Goal: Navigation & Orientation: Go to known website

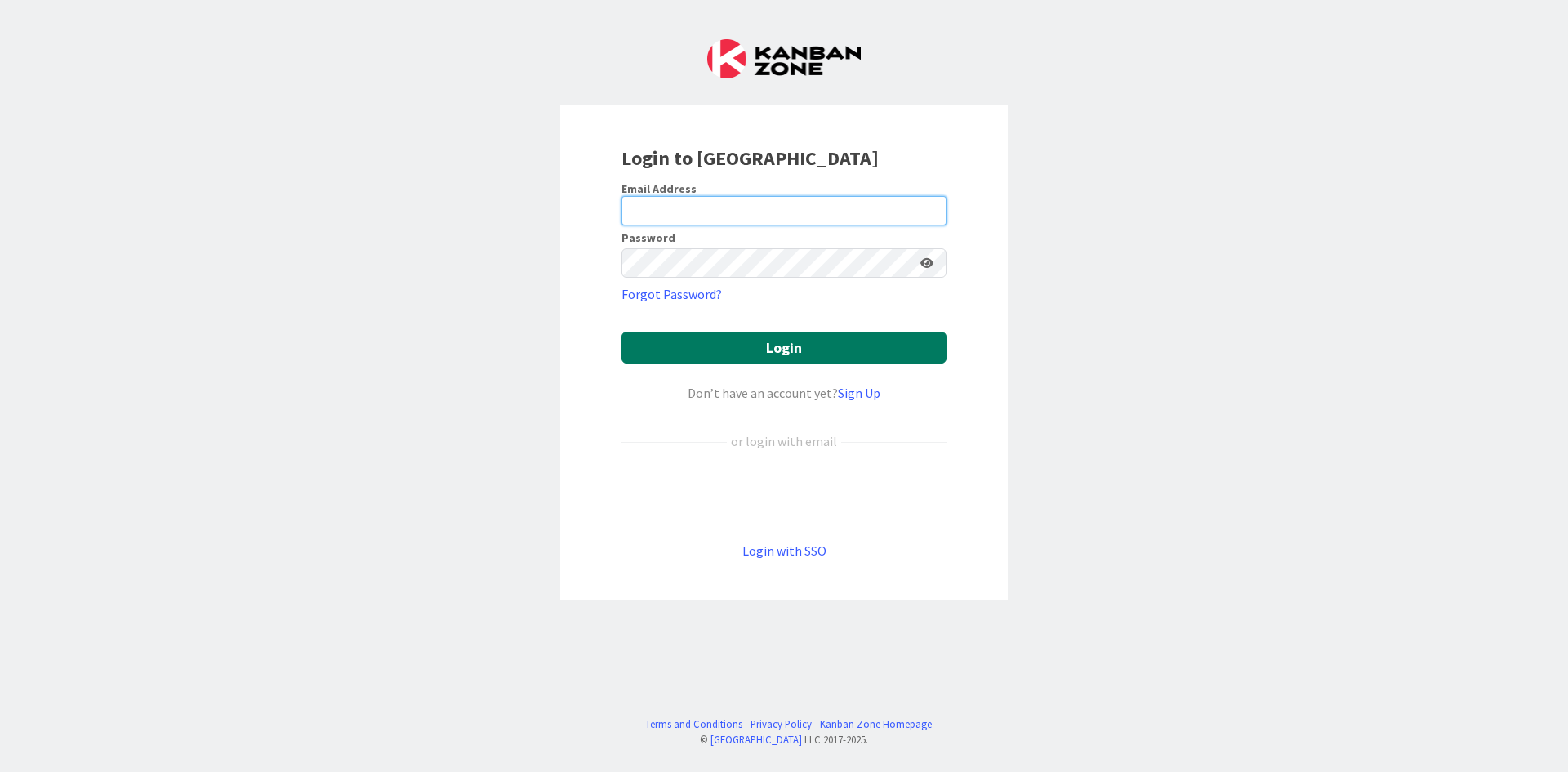
type input "[EMAIL_ADDRESS][PERSON_NAME][DOMAIN_NAME]"
click at [751, 338] on button "Login" at bounding box center [784, 347] width 325 height 32
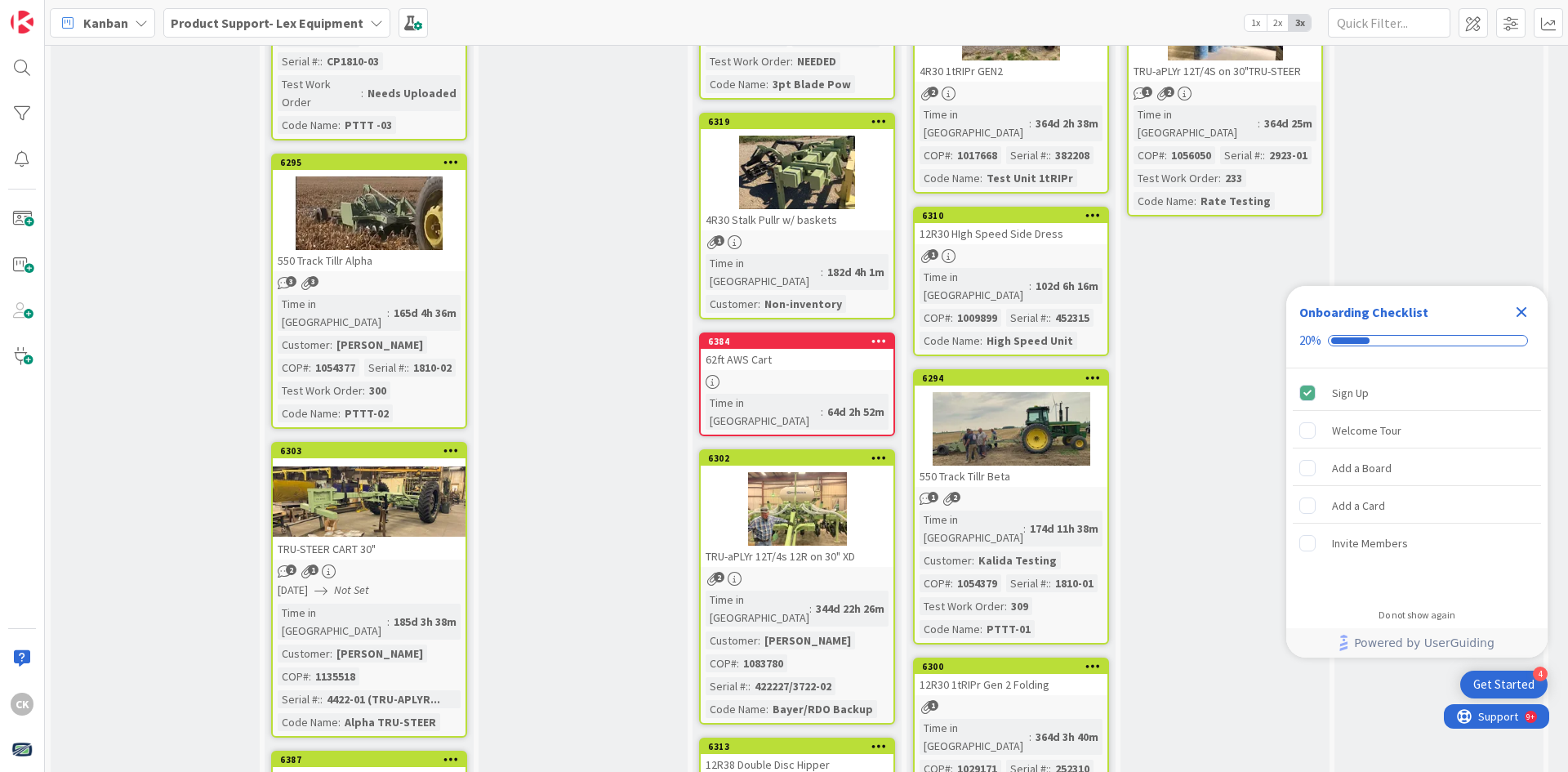
scroll to position [245, 0]
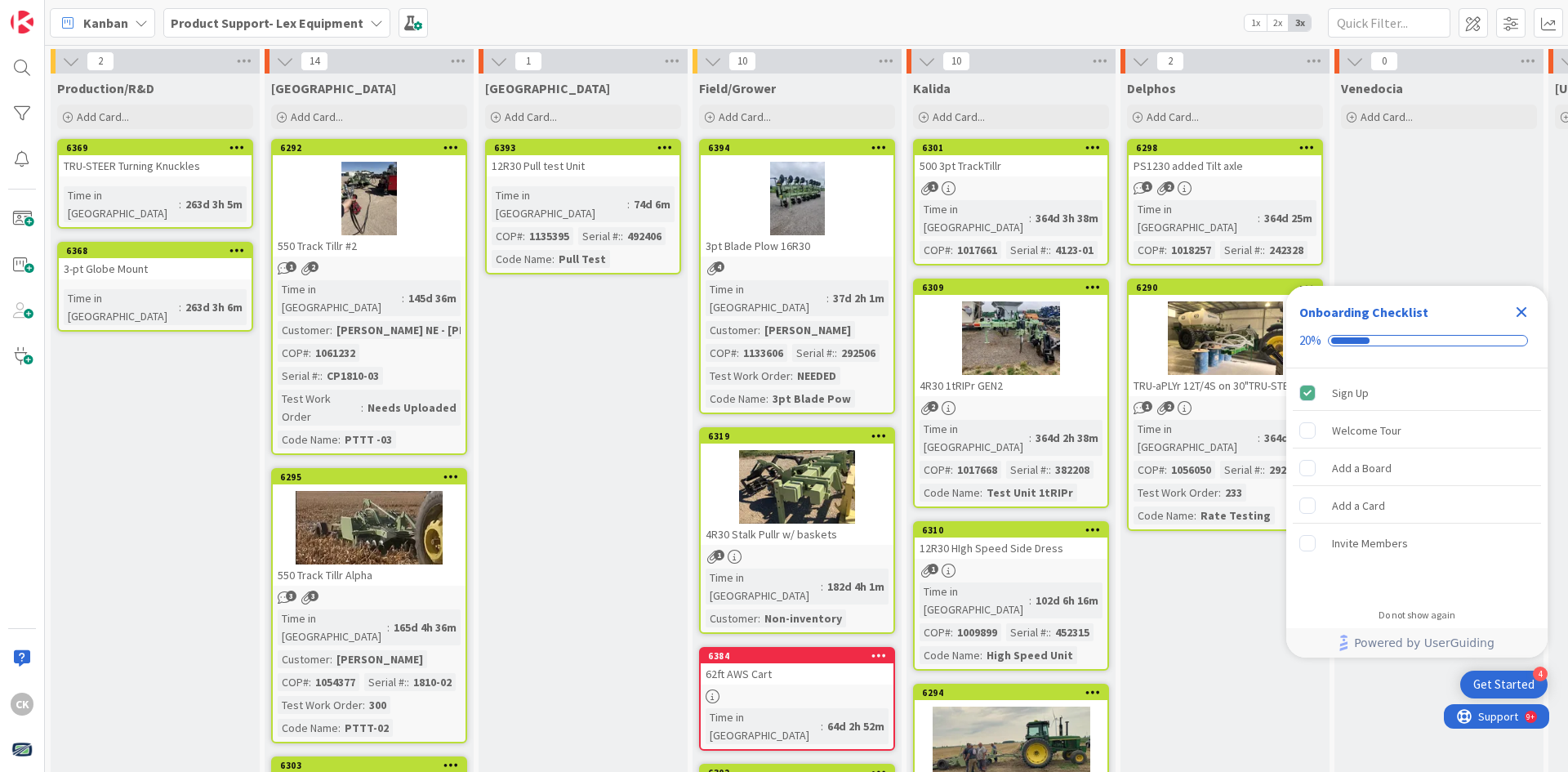
scroll to position [245, 0]
